Goal: Task Accomplishment & Management: Manage account settings

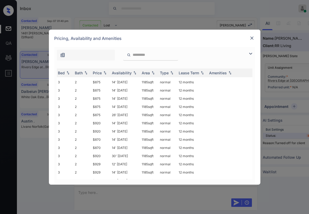
scroll to position [106, 0]
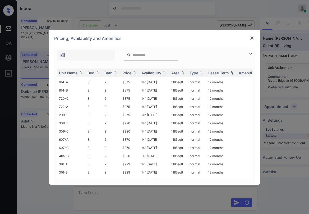
click at [252, 38] on img at bounding box center [251, 37] width 5 height 5
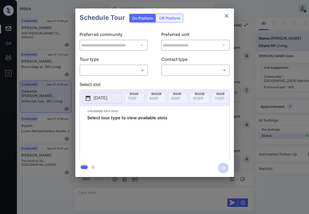
scroll to position [377, 0]
click at [105, 70] on body "Inbox [PERSON_NAME] Online Set yourself offline Set yourself on break Profile S…" at bounding box center [154, 107] width 309 height 214
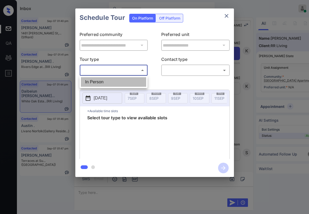
drag, startPoint x: 103, startPoint y: 80, endPoint x: 151, endPoint y: 76, distance: 48.2
click at [103, 80] on li "In Person" at bounding box center [113, 82] width 65 height 10
type input "********"
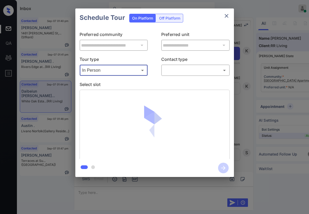
click at [170, 70] on body "Inbox Paolo Gabriel Online Set yourself offline Set yourself on break Profile S…" at bounding box center [154, 107] width 309 height 214
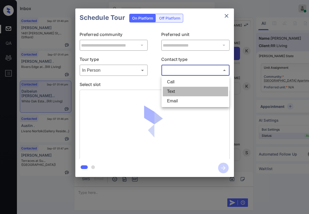
click at [175, 92] on li "Text" at bounding box center [195, 92] width 65 height 10
type input "****"
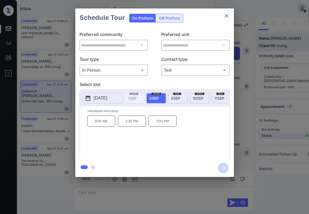
click at [172, 98] on span "9 SEP" at bounding box center [175, 98] width 9 height 4
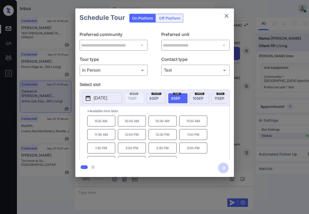
click at [227, 17] on icon "close" at bounding box center [226, 16] width 6 height 6
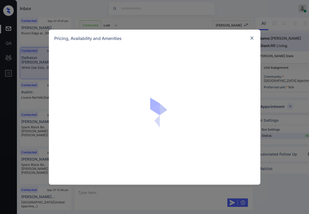
scroll to position [773, 0]
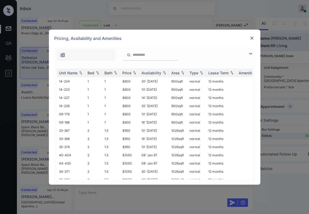
drag, startPoint x: 251, startPoint y: 55, endPoint x: 231, endPoint y: 55, distance: 19.8
click at [251, 55] on img at bounding box center [250, 53] width 6 height 6
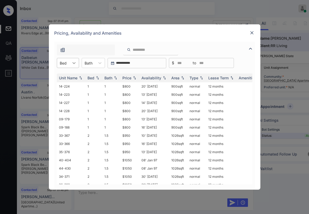
click at [74, 63] on icon at bounding box center [73, 63] width 3 height 2
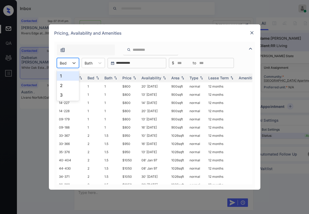
click at [68, 78] on div "1" at bounding box center [68, 76] width 22 height 10
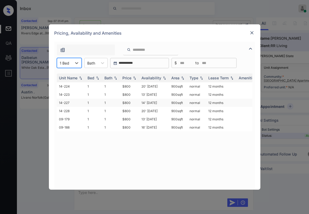
click at [126, 102] on td "$800" at bounding box center [129, 103] width 19 height 8
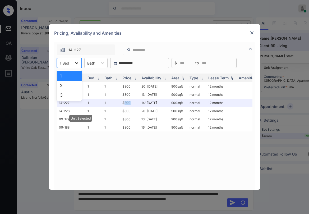
click at [75, 65] on icon at bounding box center [76, 62] width 5 height 5
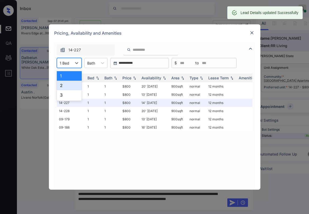
click at [65, 86] on div "2" at bounding box center [69, 86] width 25 height 10
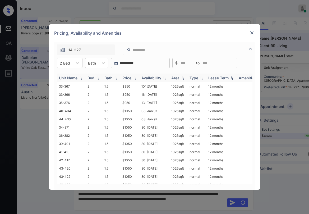
click at [131, 78] on div "Price" at bounding box center [126, 78] width 9 height 4
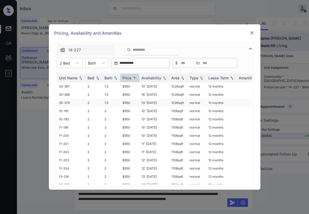
click at [129, 103] on td "$950" at bounding box center [129, 103] width 19 height 8
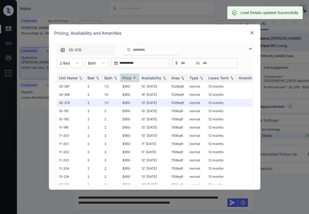
click at [252, 32] on img at bounding box center [251, 32] width 5 height 5
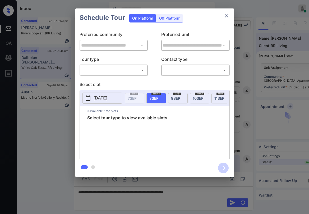
scroll to position [1133, 0]
click at [134, 71] on body "Inbox [PERSON_NAME] Online Set yourself offline Set yourself on break Profile S…" at bounding box center [154, 107] width 309 height 214
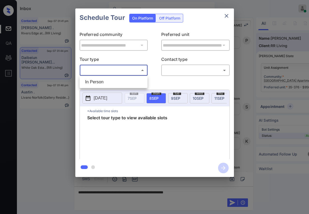
click at [116, 85] on li "In Person" at bounding box center [113, 82] width 65 height 10
type input "********"
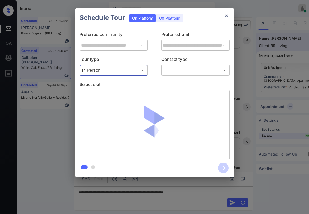
click at [175, 71] on body "Inbox [PERSON_NAME] Online Set yourself offline Set yourself on break Profile S…" at bounding box center [154, 107] width 309 height 214
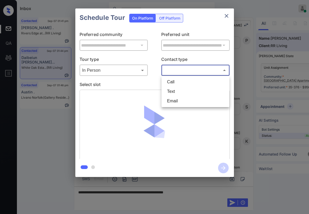
click at [175, 93] on li "Text" at bounding box center [195, 92] width 65 height 10
type input "****"
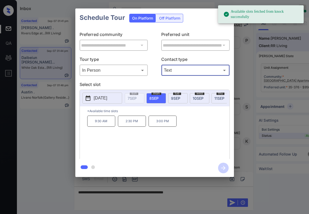
click at [176, 99] on span "[DATE]" at bounding box center [175, 98] width 9 height 4
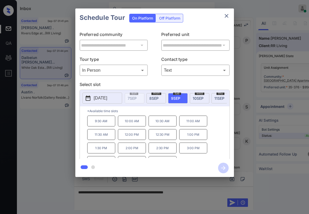
click at [229, 16] on icon "close" at bounding box center [226, 16] width 6 height 6
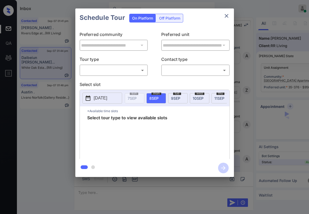
scroll to position [321, 0]
click at [108, 72] on body "Inbox [PERSON_NAME] Online Set yourself offline Set yourself on break Profile S…" at bounding box center [154, 107] width 309 height 214
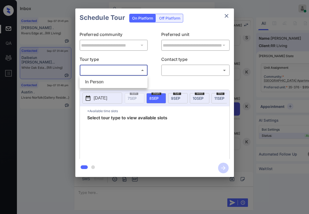
click at [107, 80] on li "In Person" at bounding box center [113, 82] width 65 height 10
type input "********"
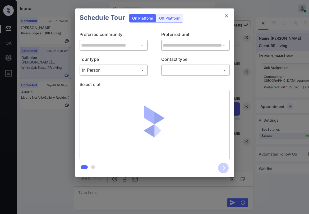
click at [173, 75] on div "​ ​" at bounding box center [195, 69] width 68 height 11
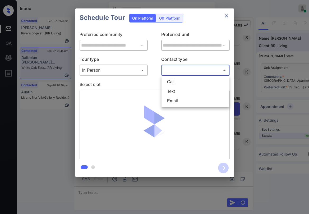
click at [175, 74] on body "Inbox [PERSON_NAME] Online Set yourself offline Set yourself on break Profile S…" at bounding box center [154, 107] width 309 height 214
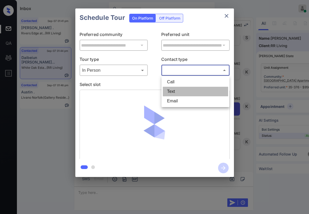
click at [171, 90] on li "Text" at bounding box center [195, 92] width 65 height 10
type input "****"
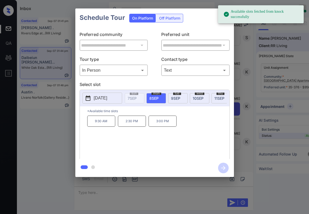
click at [174, 97] on span "[DATE]" at bounding box center [175, 98] width 9 height 4
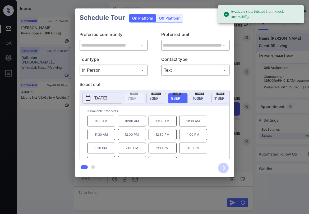
click at [107, 121] on p "9:30 AM" at bounding box center [101, 120] width 28 height 11
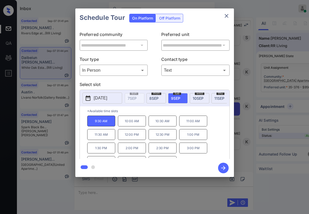
click at [224, 167] on icon "button" at bounding box center [223, 168] width 4 height 4
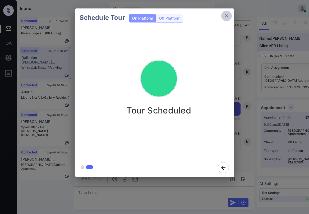
click at [225, 18] on icon "close" at bounding box center [226, 16] width 6 height 6
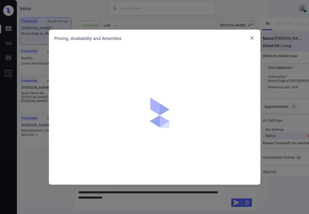
scroll to position [639, 0]
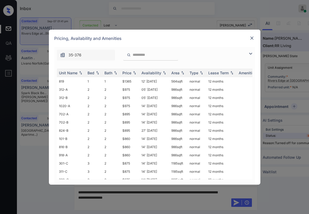
click at [251, 54] on img at bounding box center [250, 53] width 6 height 6
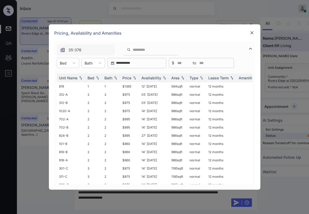
click at [66, 64] on div at bounding box center [63, 63] width 7 height 6
click at [66, 78] on div "1" at bounding box center [68, 76] width 22 height 10
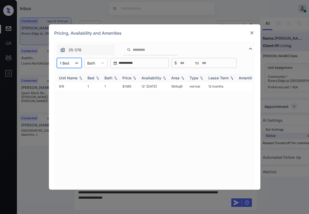
click at [130, 77] on div "Price" at bounding box center [126, 78] width 9 height 4
click at [131, 77] on div "Price" at bounding box center [126, 78] width 9 height 4
click at [126, 86] on td "$1365" at bounding box center [129, 86] width 19 height 8
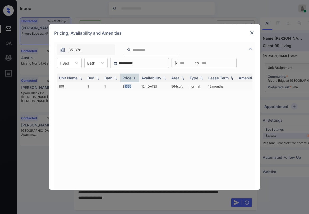
click at [126, 86] on td "$1365" at bounding box center [129, 86] width 19 height 8
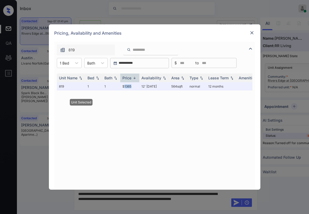
click at [251, 33] on img at bounding box center [251, 32] width 5 height 5
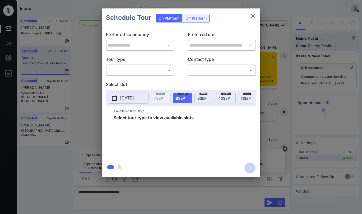
scroll to position [1700, 0]
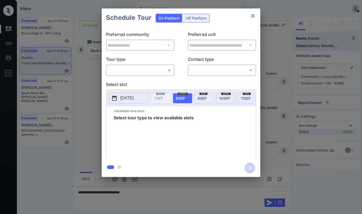
click at [153, 73] on body "Inbox Paolo Gabriel Online Set yourself offline Set yourself on break Profile S…" at bounding box center [181, 107] width 362 height 214
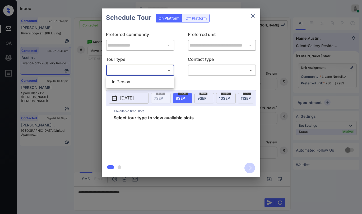
drag, startPoint x: 134, startPoint y: 86, endPoint x: 179, endPoint y: 81, distance: 45.0
click at [140, 86] on li "In Person" at bounding box center [140, 82] width 65 height 10
type input "********"
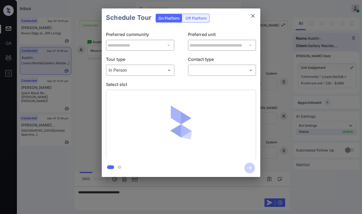
click at [192, 76] on div "​ ​" at bounding box center [222, 69] width 68 height 11
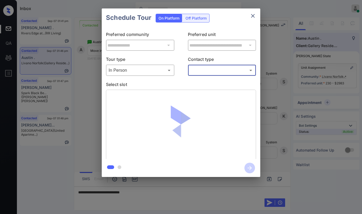
click at [202, 72] on body "Inbox Paolo Gabriel Online Set yourself offline Set yourself on break Profile S…" at bounding box center [181, 107] width 362 height 214
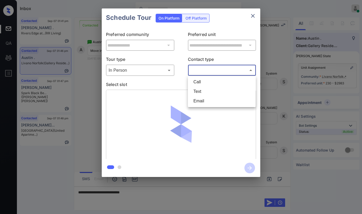
click at [200, 89] on li "Text" at bounding box center [221, 92] width 65 height 10
type input "****"
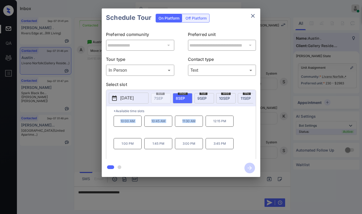
drag, startPoint x: 119, startPoint y: 124, endPoint x: 200, endPoint y: 125, distance: 80.1
click at [200, 125] on div "10:00 AM 10:45 AM 11:30 AM 12:15 PM 1:00 PM 1:45 PM 3:00 PM 3:45 PM" at bounding box center [185, 136] width 142 height 42
copy div "10:00 AM 10:45 AM 11:30 AM"
click at [254, 15] on icon "close" at bounding box center [253, 16] width 6 height 6
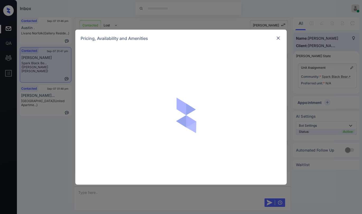
scroll to position [940, 0]
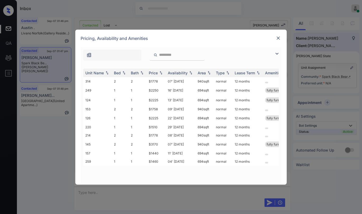
drag, startPoint x: 277, startPoint y: 53, endPoint x: 249, endPoint y: 61, distance: 28.8
click at [277, 53] on img at bounding box center [277, 53] width 6 height 6
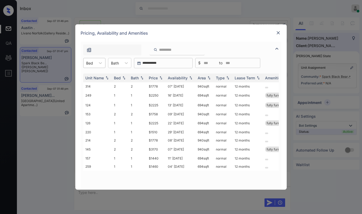
click at [91, 66] on div at bounding box center [89, 63] width 7 height 6
drag, startPoint x: 91, startPoint y: 77, endPoint x: 144, endPoint y: 46, distance: 61.5
click at [91, 76] on div "1" at bounding box center [94, 76] width 22 height 10
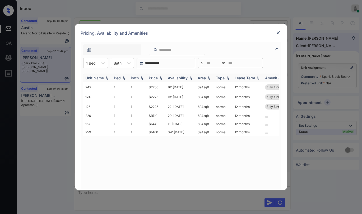
click at [156, 78] on div "Price" at bounding box center [153, 78] width 9 height 4
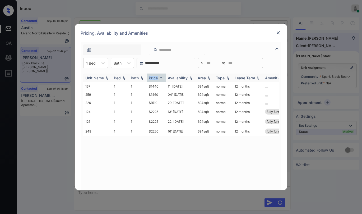
click at [157, 78] on div "Price" at bounding box center [153, 78] width 9 height 4
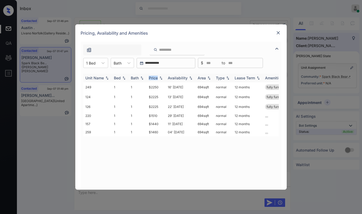
click at [157, 78] on div "Price" at bounding box center [153, 78] width 9 height 4
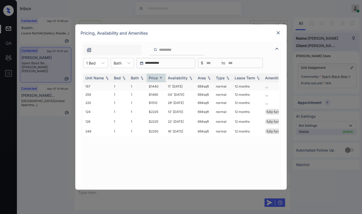
click at [155, 86] on td "$1440" at bounding box center [156, 86] width 19 height 8
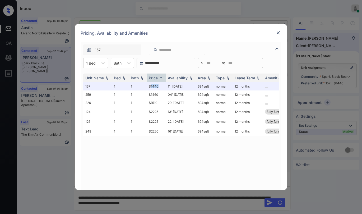
click at [279, 34] on img at bounding box center [278, 32] width 5 height 5
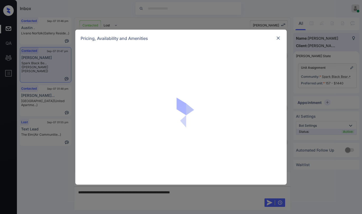
scroll to position [940, 0]
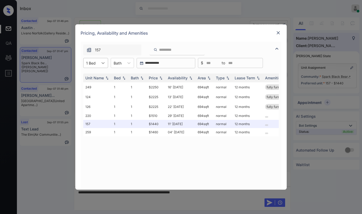
click at [104, 63] on icon at bounding box center [102, 63] width 3 height 2
drag, startPoint x: 94, startPoint y: 88, endPoint x: 96, endPoint y: 86, distance: 3.0
click at [94, 88] on div "2" at bounding box center [95, 86] width 25 height 10
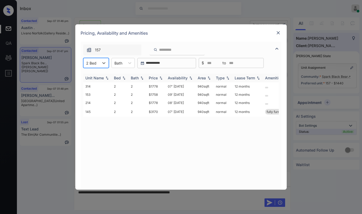
click at [154, 76] on div "Price" at bounding box center [153, 78] width 9 height 4
click at [155, 76] on div "Price" at bounding box center [153, 78] width 9 height 4
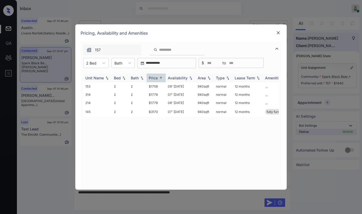
click at [155, 76] on div "Price" at bounding box center [153, 78] width 9 height 4
click at [157, 87] on td "$1758" at bounding box center [156, 86] width 19 height 8
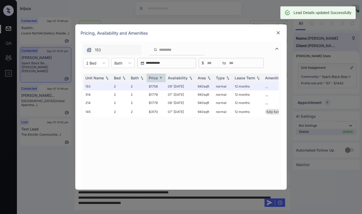
click at [279, 34] on img at bounding box center [278, 32] width 5 height 5
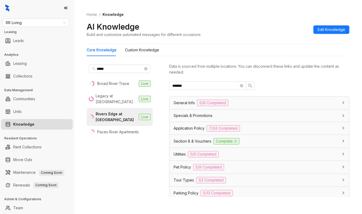
scroll to position [119, 0]
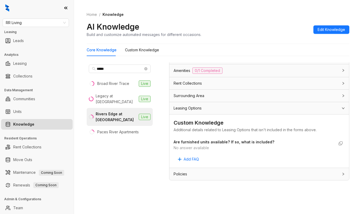
click at [292, 13] on ol "Home / Knowledge" at bounding box center [218, 15] width 263 height 6
